Goal: Task Accomplishment & Management: Manage account settings

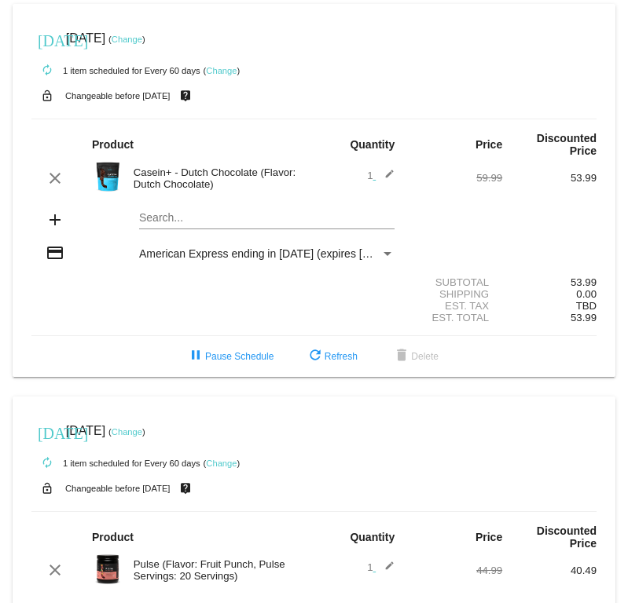
click at [142, 42] on link "Change" at bounding box center [127, 39] width 31 height 9
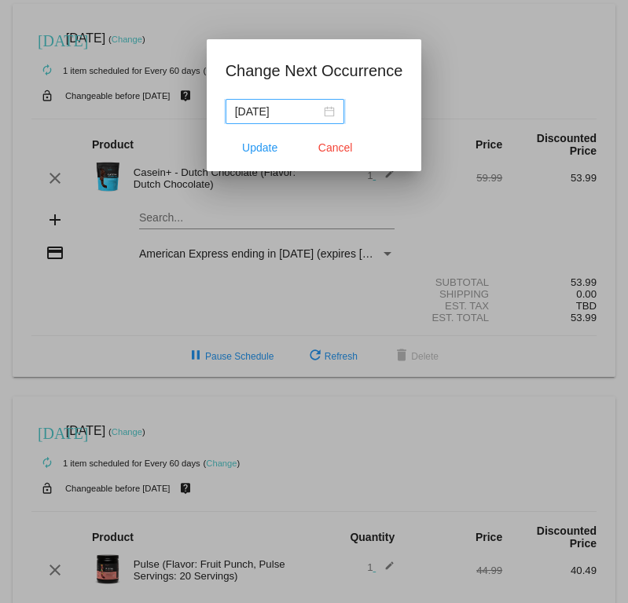
click at [319, 111] on div "[DATE]" at bounding box center [285, 111] width 100 height 17
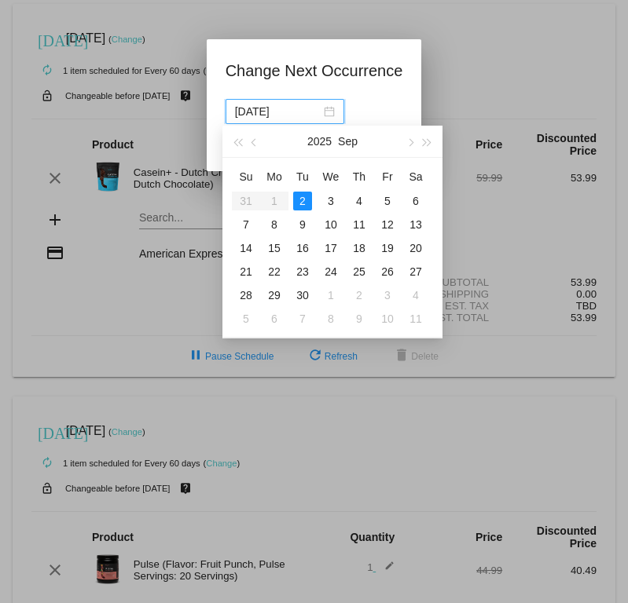
click at [319, 111] on div "[DATE]" at bounding box center [285, 111] width 100 height 17
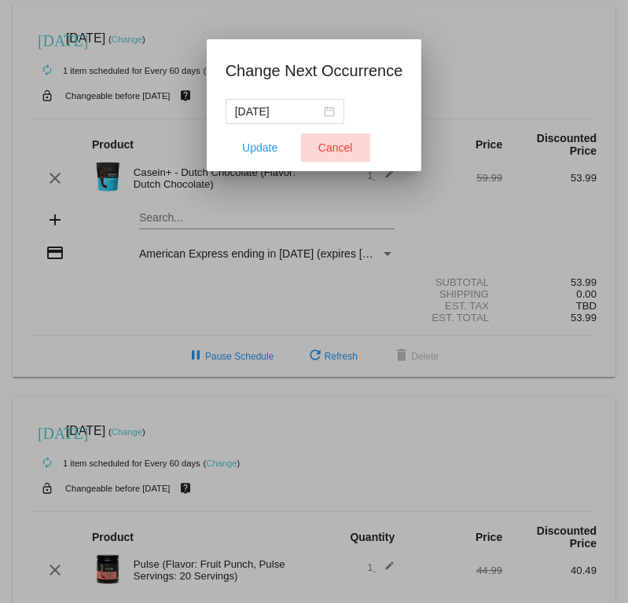
click at [344, 154] on button "Cancel" at bounding box center [335, 148] width 69 height 28
